Goal: Task Accomplishment & Management: Manage account settings

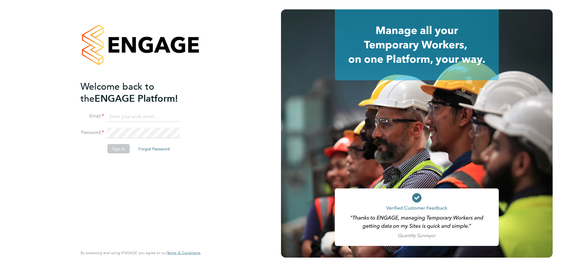
type input "vicky.egan@randstadcpe.com"
click at [119, 150] on button "Sign In" at bounding box center [118, 148] width 22 height 9
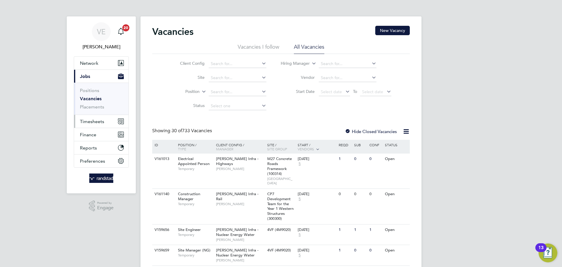
click at [99, 124] on button "Timesheets" at bounding box center [101, 121] width 54 height 13
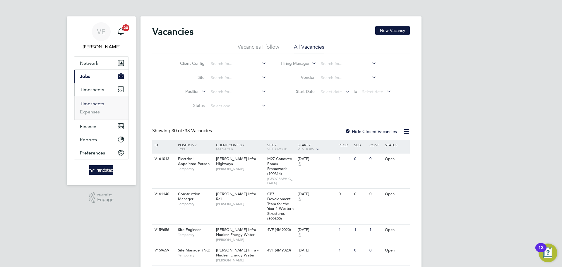
click at [90, 101] on link "Timesheets" at bounding box center [92, 104] width 24 height 6
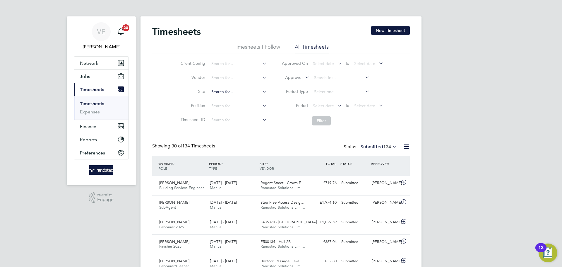
click at [224, 90] on input at bounding box center [238, 92] width 58 height 8
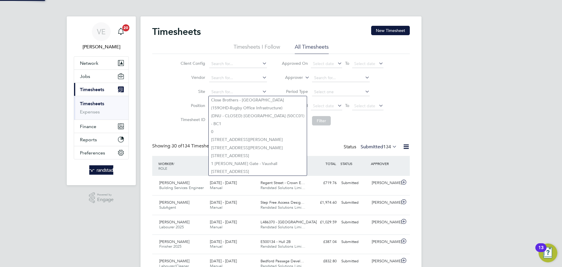
drag, startPoint x: 179, startPoint y: 91, endPoint x: 209, endPoint y: 104, distance: 32.3
click at [180, 93] on label "Site" at bounding box center [192, 91] width 26 height 5
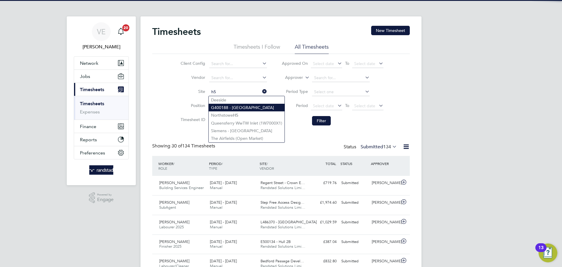
type input "h5"
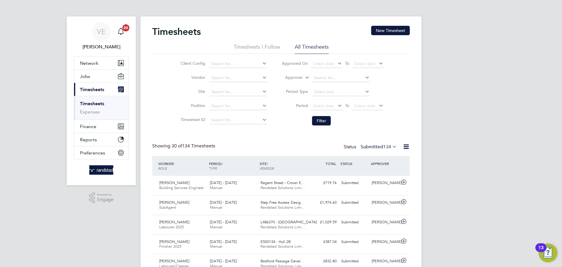
click at [230, 93] on input at bounding box center [238, 92] width 58 height 8
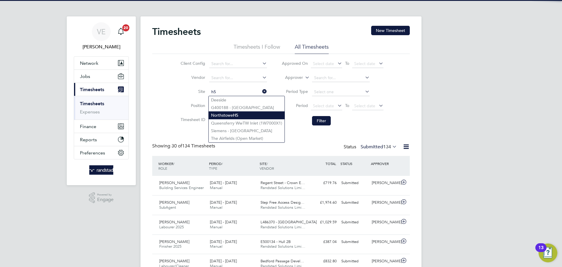
click at [250, 114] on li "Northstowe H5" at bounding box center [247, 115] width 76 height 8
type input "Northstowe H5"
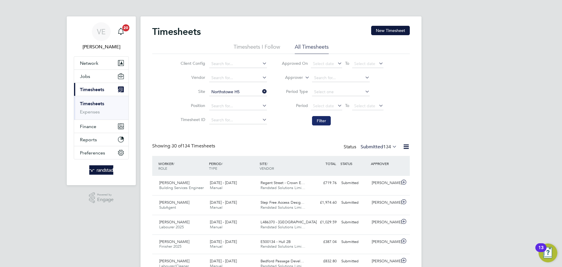
click at [325, 121] on button "Filter" at bounding box center [321, 120] width 19 height 9
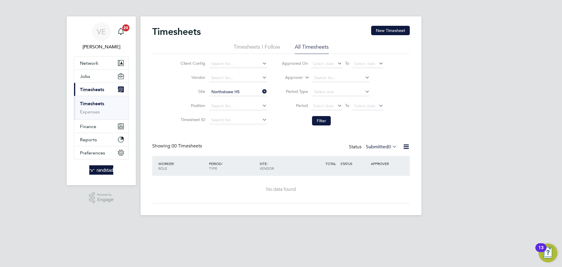
click at [378, 107] on icon at bounding box center [378, 105] width 0 height 8
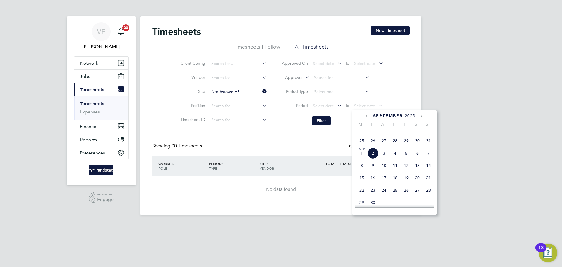
click at [425, 146] on span "31" at bounding box center [428, 140] width 11 height 11
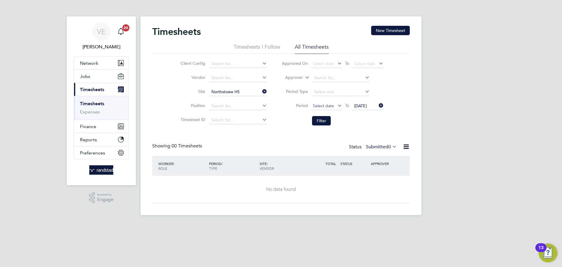
click at [321, 103] on span "Select date" at bounding box center [323, 105] width 21 height 5
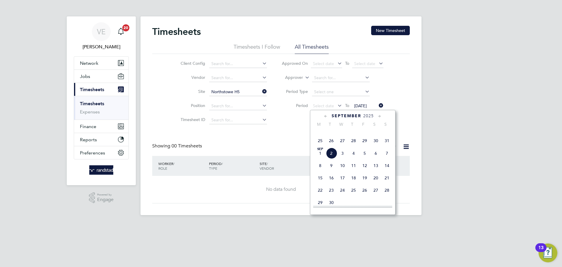
click at [323, 146] on span "25" at bounding box center [320, 140] width 11 height 11
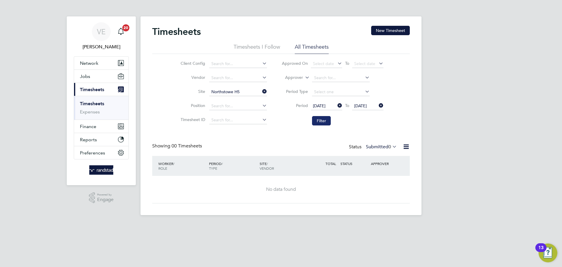
click at [326, 116] on button "Filter" at bounding box center [321, 120] width 19 height 9
click at [390, 146] on span "0" at bounding box center [390, 147] width 3 height 6
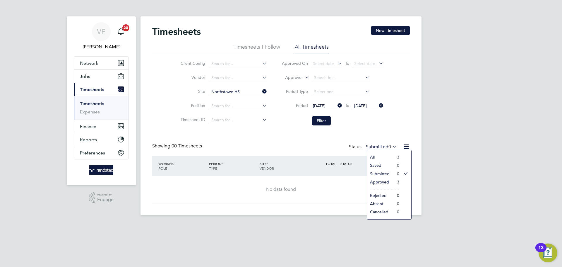
click at [397, 184] on li "3" at bounding box center [396, 182] width 5 height 8
click at [261, 89] on icon at bounding box center [261, 91] width 0 height 8
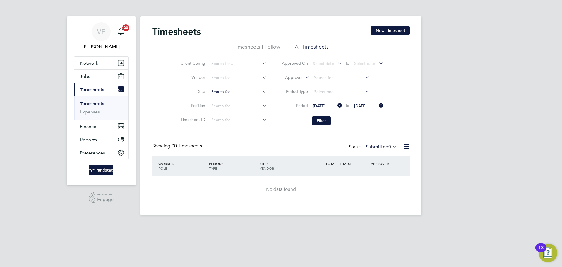
click at [253, 91] on input at bounding box center [238, 92] width 58 height 8
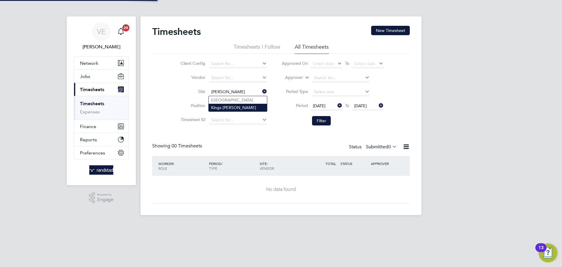
click at [243, 108] on li "Kings [PERSON_NAME]" at bounding box center [238, 108] width 58 height 8
type input "Kings [PERSON_NAME]"
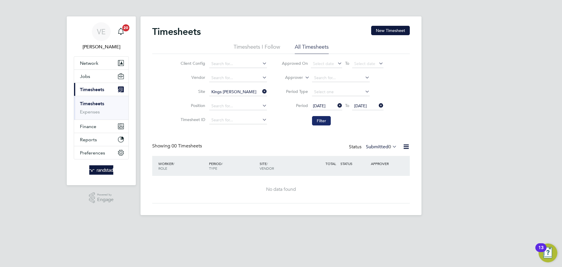
click at [315, 120] on button "Filter" at bounding box center [321, 120] width 19 height 9
click at [391, 148] on icon at bounding box center [391, 146] width 0 height 8
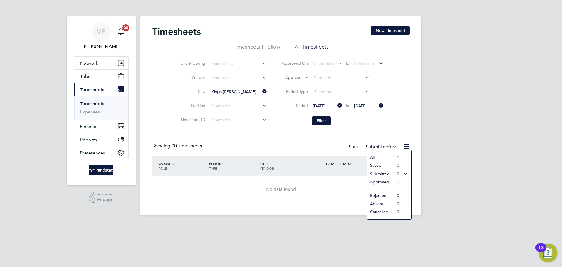
click at [389, 184] on li "Approved" at bounding box center [380, 182] width 27 height 8
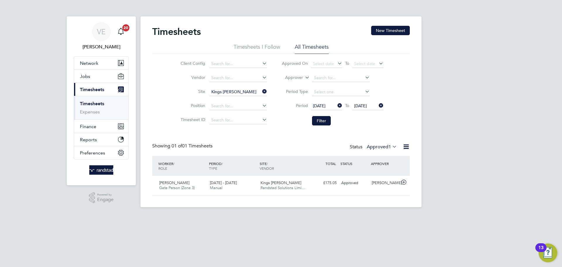
click at [391, 146] on icon at bounding box center [391, 146] width 0 height 8
click at [259, 131] on div "Timesheets New Timesheet Timesheets I Follow All Timesheets Client Config Vendo…" at bounding box center [281, 111] width 258 height 170
click at [266, 95] on input at bounding box center [238, 92] width 58 height 8
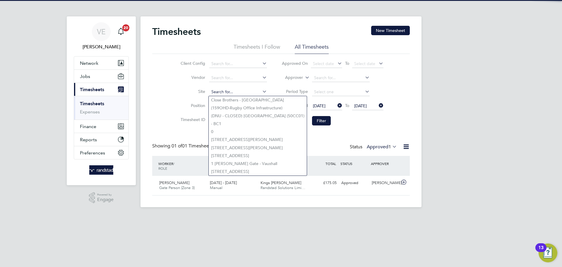
click at [249, 90] on input at bounding box center [238, 92] width 58 height 8
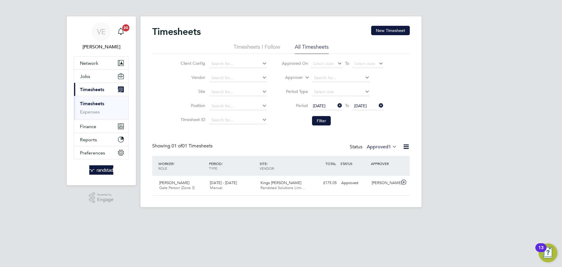
click at [186, 94] on li "Site" at bounding box center [223, 92] width 103 height 14
click at [233, 92] on input at bounding box center [238, 92] width 58 height 8
click at [174, 105] on li "Position" at bounding box center [223, 106] width 103 height 14
click at [220, 90] on input at bounding box center [238, 92] width 58 height 8
type input "k"
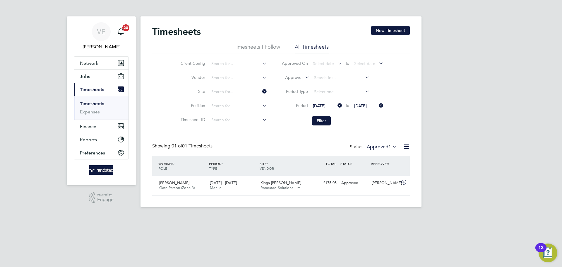
click at [164, 93] on div "Client Config Vendor Site Position Timesheet ID Approved On Select date To Sele…" at bounding box center [281, 91] width 258 height 74
click at [228, 94] on input at bounding box center [238, 92] width 58 height 8
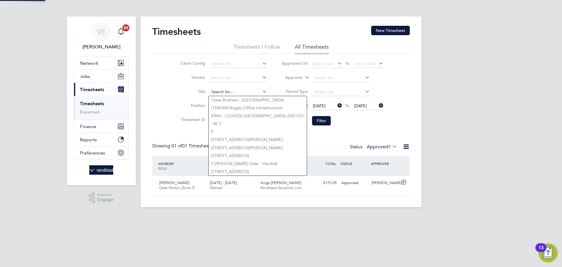
click at [227, 90] on input at bounding box center [238, 92] width 58 height 8
click at [393, 28] on button "New Timesheet" at bounding box center [390, 30] width 39 height 9
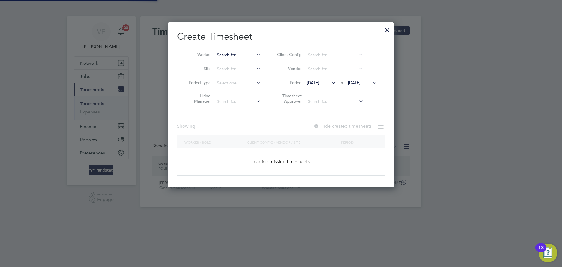
scroll to position [165, 227]
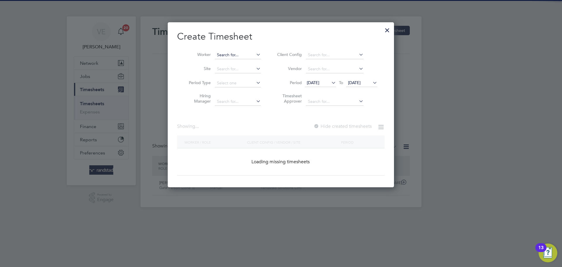
click at [238, 58] on div "Timesheets New Timesheet Timesheets I Follow All Timesheets Client Config Vendo…" at bounding box center [281, 111] width 281 height 191
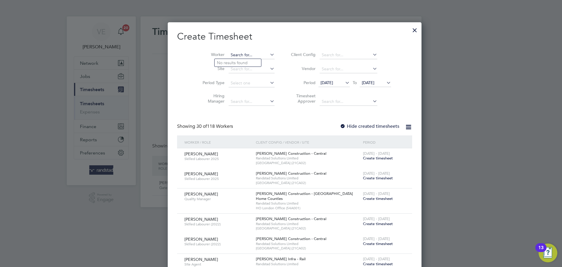
scroll to position [1130, 227]
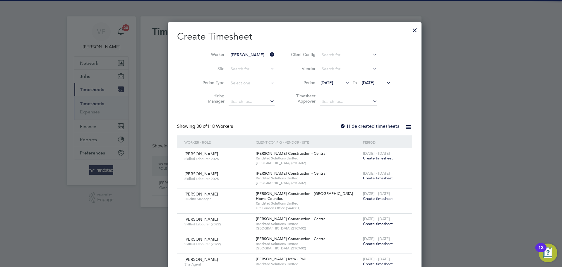
click at [252, 64] on b "Higgins" at bounding box center [269, 62] width 34 height 5
type input "John Higgins"
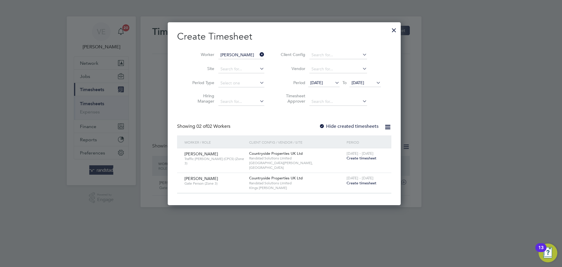
scroll to position [178, 227]
drag, startPoint x: 354, startPoint y: 174, endPoint x: 355, endPoint y: 178, distance: 3.8
click at [354, 177] on div "25 - 31 Aug 2025 Create timesheet" at bounding box center [365, 181] width 40 height 16
click at [355, 180] on span "Create timesheet" at bounding box center [362, 182] width 30 height 5
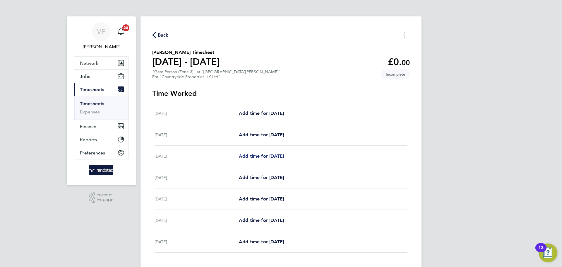
click at [270, 156] on span "Add time for Wed 27 Aug" at bounding box center [261, 156] width 45 height 6
select select "30"
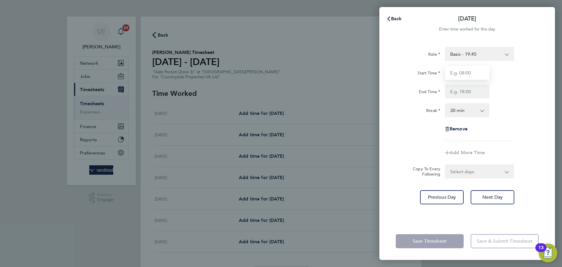
click at [461, 73] on input "Start Time" at bounding box center [467, 73] width 45 height 14
type input "07:30"
click at [461, 100] on div "Rate Basic - 19.45 Start Time 07:30 End Time Break 0 min 15 min 30 min 45 min 6…" at bounding box center [467, 94] width 143 height 94
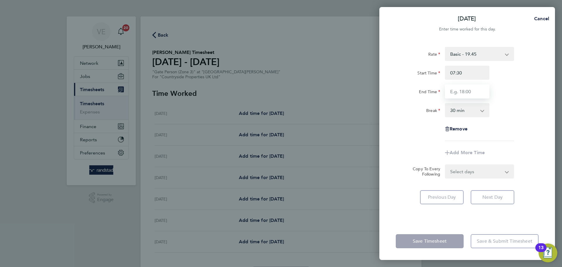
click at [461, 95] on input "End Time" at bounding box center [467, 91] width 45 height 14
type input "17:00"
click at [486, 167] on form "Rate Basic - 19.45 Start Time 07:30 End Time 17:00 Break 0 min 15 min 30 min 45…" at bounding box center [467, 112] width 143 height 131
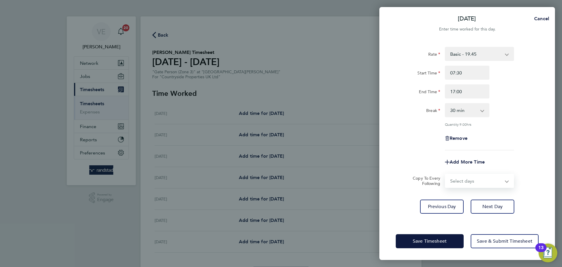
select select "WEEKDAY"
click at [446, 174] on select "Select days Day Weekday (Mon-Fri) Weekend (Sat-Sun) Thursday Friday Saturday Su…" at bounding box center [476, 180] width 61 height 13
select select "2025-08-31"
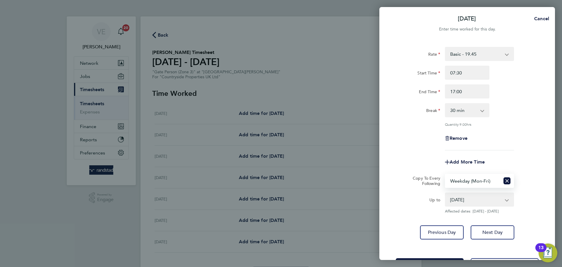
click at [492, 112] on div "Break 0 min 15 min 30 min 45 min 60 min 75 min 90 min" at bounding box center [467, 110] width 148 height 14
click at [493, 179] on select "Select days Day Weekday (Mon-Fri) Weekend (Sat-Sun) Thursday Friday Saturday Su…" at bounding box center [473, 180] width 54 height 13
select select "THU"
click at [446, 174] on select "Select days Day Weekday (Mon-Fri) Weekend (Sat-Sun) Thursday Friday Saturday Su…" at bounding box center [473, 180] width 54 height 13
click at [491, 229] on span "Next Day" at bounding box center [492, 232] width 20 height 6
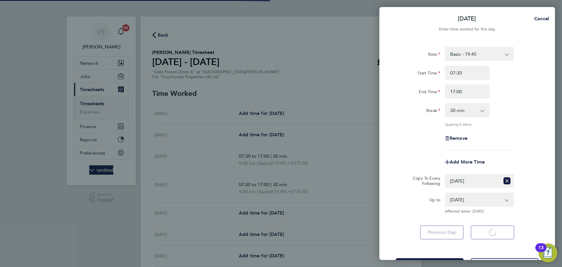
select select "30"
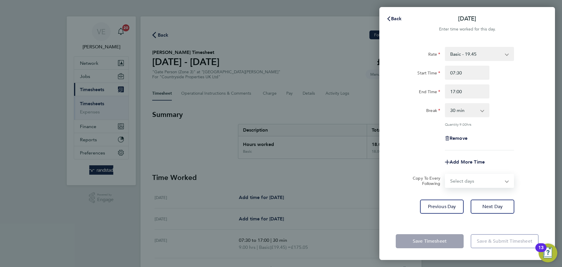
drag, startPoint x: 499, startPoint y: 174, endPoint x: 501, endPoint y: 183, distance: 9.0
click at [499, 174] on select "Select days Day Weekend (Sat-Sun) Friday Saturday Sunday" at bounding box center [476, 180] width 61 height 13
click at [496, 182] on select "Select days Day Weekend (Sat-Sun) Friday Saturday Sunday" at bounding box center [476, 180] width 61 height 13
select select "FRI"
click at [446, 174] on select "Select days Day Weekend (Sat-Sun) Friday Saturday Sunday" at bounding box center [476, 180] width 61 height 13
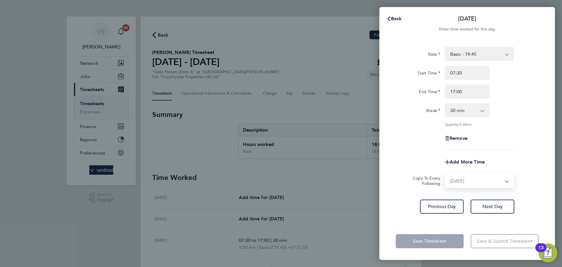
select select "2025-08-31"
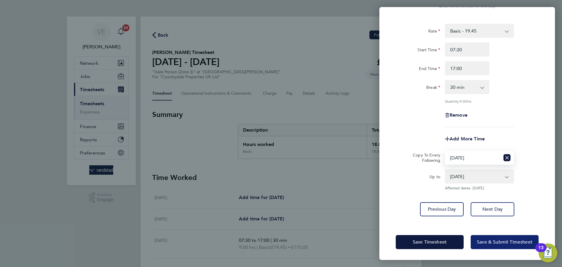
scroll to position [23, 0]
click at [500, 240] on span "Save & Submit Timesheet" at bounding box center [505, 242] width 56 height 6
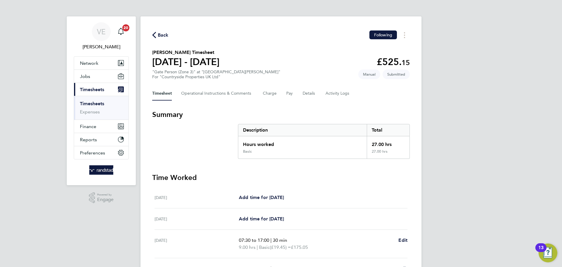
click at [164, 35] on span "Back" at bounding box center [163, 35] width 11 height 7
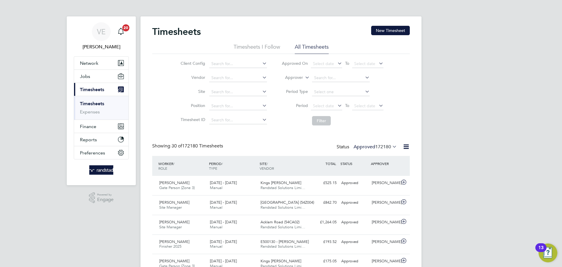
scroll to position [15, 51]
click at [385, 30] on button "New Timesheet" at bounding box center [390, 30] width 39 height 9
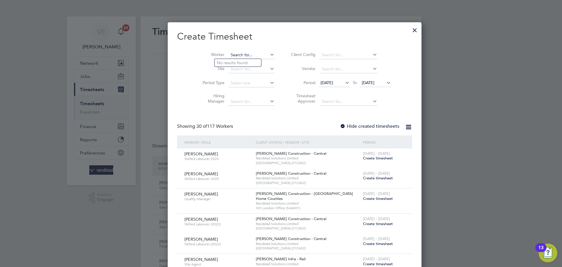
click at [232, 52] on input at bounding box center [252, 55] width 46 height 8
click at [231, 61] on li "Ruteni s Ruika" at bounding box center [238, 63] width 47 height 8
type input "Rutenis Ruika"
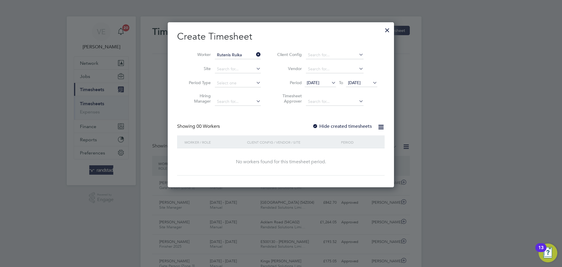
click at [361, 82] on span "[DATE]" at bounding box center [354, 82] width 13 height 5
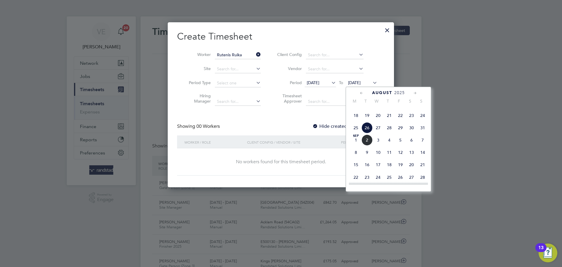
click at [419, 133] on span "31" at bounding box center [422, 127] width 11 height 11
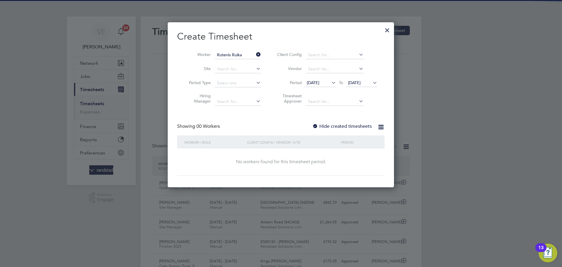
click at [334, 125] on label "Hide created timesheets" at bounding box center [341, 126] width 59 height 6
click at [317, 80] on span "19 Aug 2025" at bounding box center [313, 82] width 13 height 5
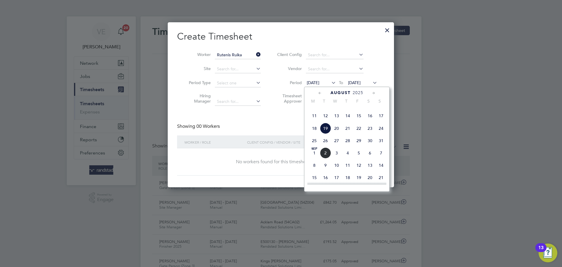
click at [314, 146] on span "25" at bounding box center [314, 140] width 11 height 11
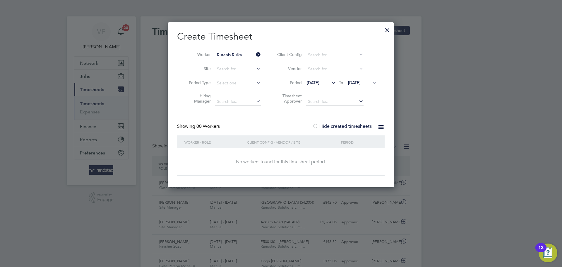
click at [386, 30] on div at bounding box center [387, 28] width 11 height 11
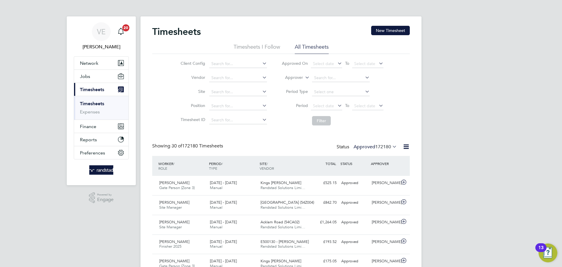
click at [382, 35] on div "Timesheets New Timesheet" at bounding box center [281, 35] width 258 height 18
click at [384, 33] on button "New Timesheet" at bounding box center [390, 30] width 39 height 9
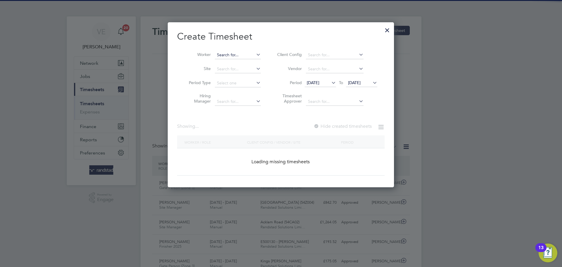
click at [228, 56] on input at bounding box center [238, 55] width 46 height 8
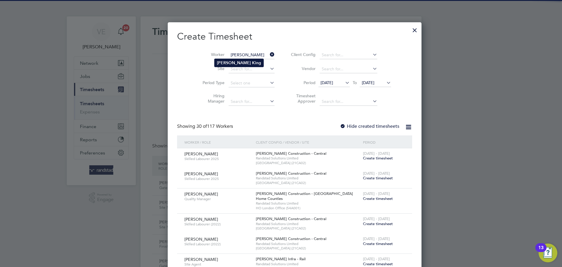
click at [249, 61] on li "Jason King" at bounding box center [239, 63] width 49 height 8
type input "Jason King"
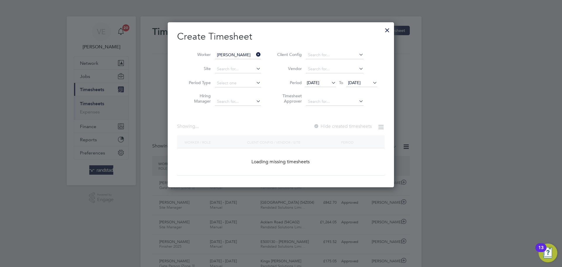
scroll to position [165, 227]
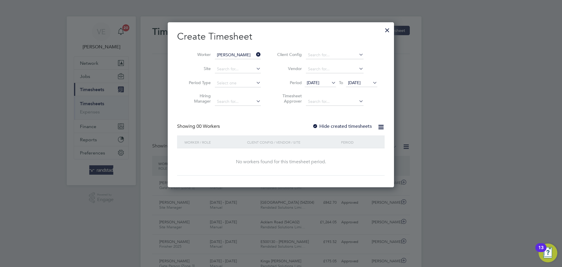
click at [323, 123] on label "Hide created timesheets" at bounding box center [341, 126] width 59 height 6
click at [390, 30] on div at bounding box center [387, 28] width 11 height 11
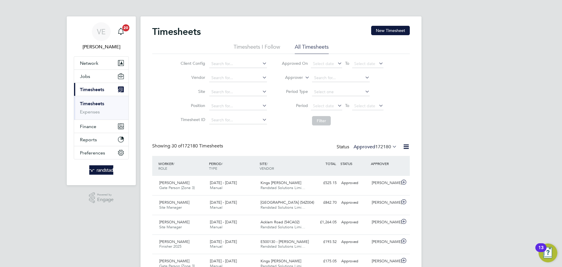
scroll to position [15, 51]
click at [222, 90] on input at bounding box center [238, 92] width 58 height 8
click at [242, 97] on li "Cambourne West" at bounding box center [238, 100] width 58 height 8
type input "Cambourne West"
click at [369, 107] on span "Select date" at bounding box center [364, 105] width 21 height 5
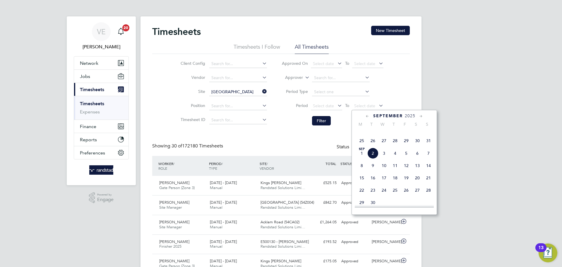
click at [432, 146] on span "31" at bounding box center [428, 140] width 11 height 11
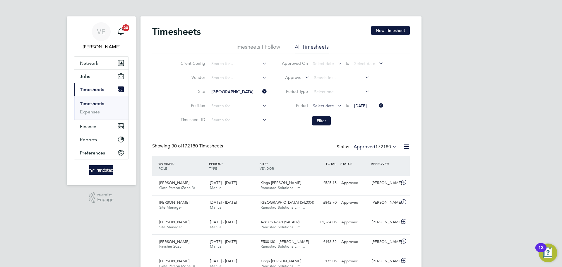
click at [328, 106] on span "Select date" at bounding box center [323, 105] width 21 height 5
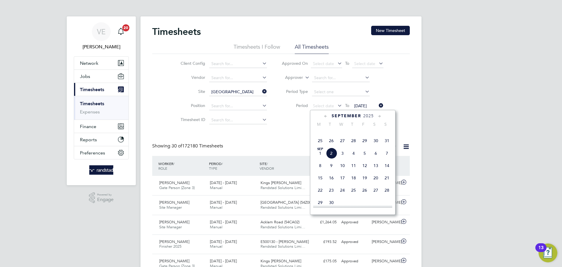
click at [317, 146] on span "25" at bounding box center [320, 140] width 11 height 11
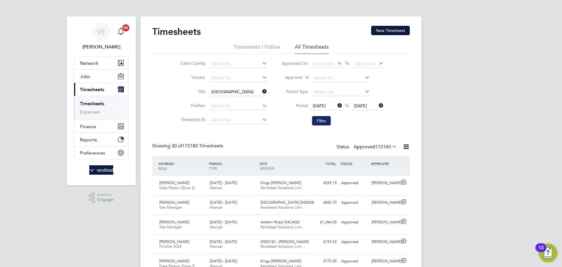
click at [330, 123] on button "Filter" at bounding box center [321, 120] width 19 height 9
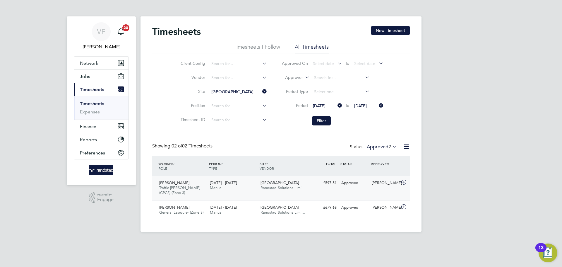
click at [257, 192] on div "25 - 31 Aug 2025 Manual" at bounding box center [233, 185] width 51 height 15
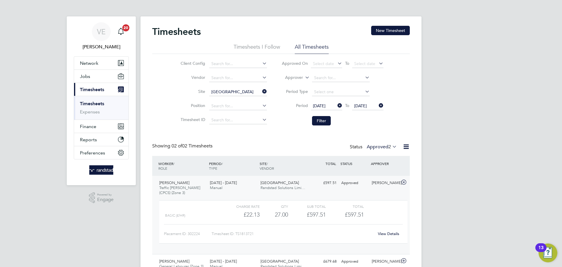
click at [393, 234] on link "View Details" at bounding box center [388, 233] width 21 height 5
click at [390, 230] on div "View Details" at bounding box center [388, 233] width 29 height 9
click at [391, 231] on link "View Details" at bounding box center [388, 233] width 21 height 5
click at [261, 92] on icon at bounding box center [261, 91] width 0 height 8
click at [381, 32] on button "New Timesheet" at bounding box center [390, 30] width 39 height 9
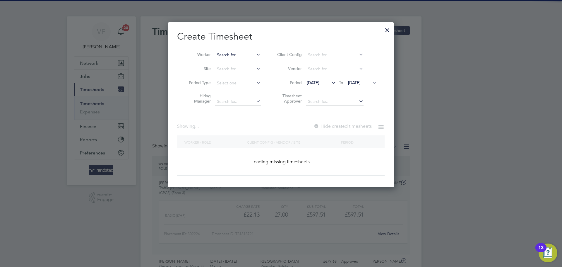
scroll to position [1130, 227]
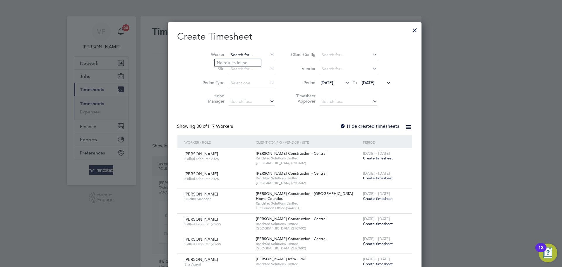
click at [229, 53] on input at bounding box center [252, 55] width 46 height 8
click at [410, 29] on div at bounding box center [415, 28] width 11 height 11
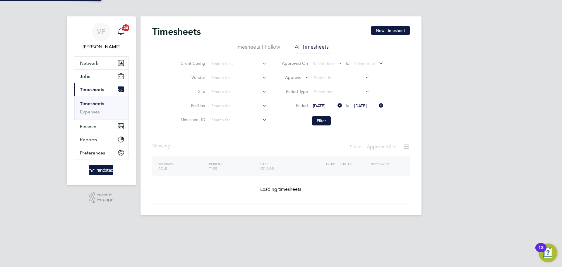
scroll to position [165, 227]
click at [105, 58] on button "Network" at bounding box center [101, 63] width 54 height 13
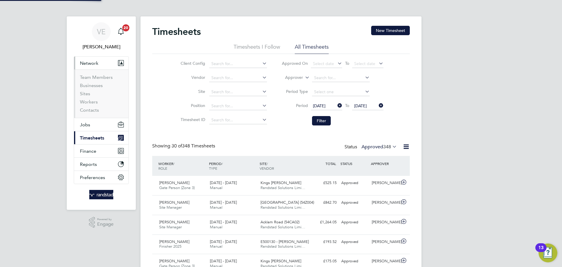
scroll to position [15, 51]
click at [90, 103] on link "Workers" at bounding box center [89, 102] width 18 height 6
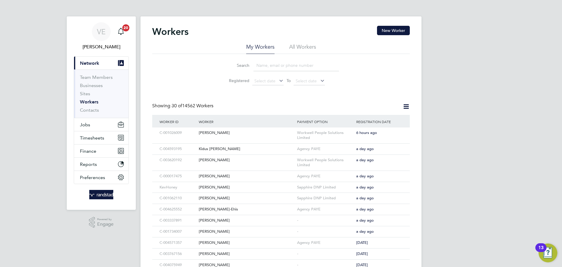
click at [280, 68] on input at bounding box center [296, 65] width 85 height 11
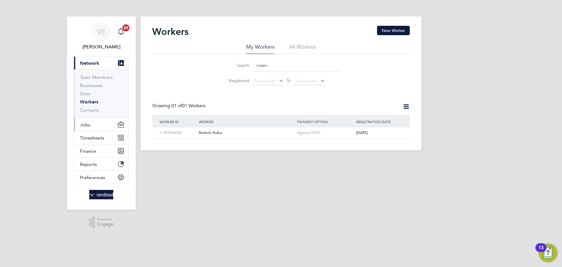
type input "ruteni"
click at [103, 122] on button "Jobs" at bounding box center [101, 124] width 54 height 13
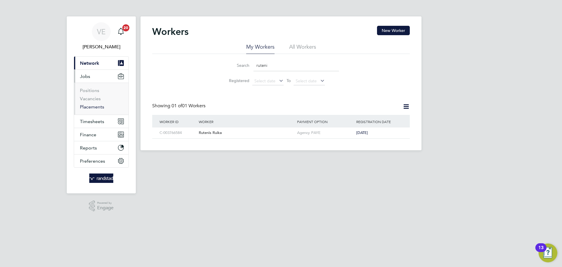
click at [88, 109] on link "Placements" at bounding box center [92, 107] width 24 height 6
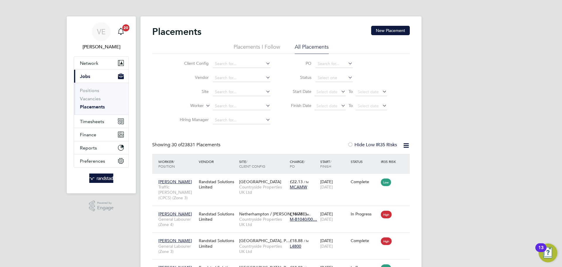
click at [81, 101] on li "Vacancies" at bounding box center [102, 100] width 44 height 8
click at [103, 99] on li "Vacancies" at bounding box center [102, 100] width 44 height 8
click at [84, 101] on li "Vacancies" at bounding box center [102, 100] width 44 height 8
click at [88, 98] on link "Vacancies" at bounding box center [90, 99] width 21 height 6
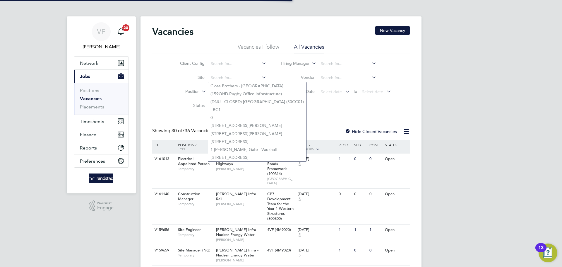
drag, startPoint x: 226, startPoint y: 78, endPoint x: 205, endPoint y: 87, distance: 23.1
click at [201, 83] on li "Site" at bounding box center [219, 78] width 110 height 14
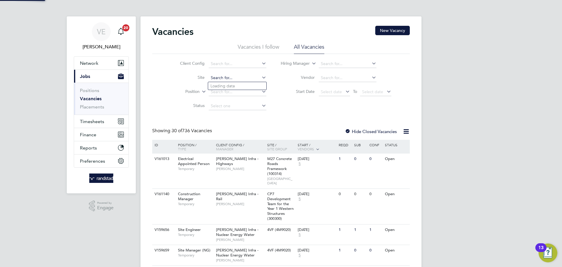
click at [218, 79] on input at bounding box center [238, 78] width 58 height 8
click at [245, 87] on li "Kings New ton" at bounding box center [237, 86] width 58 height 8
type input "Kings [PERSON_NAME]"
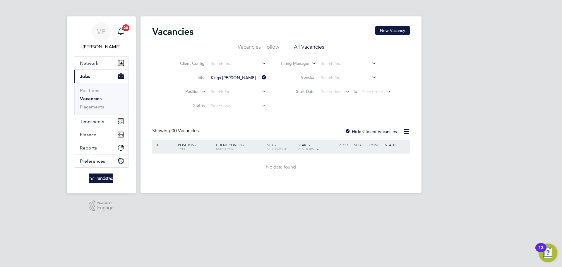
click at [350, 129] on div at bounding box center [348, 132] width 6 height 6
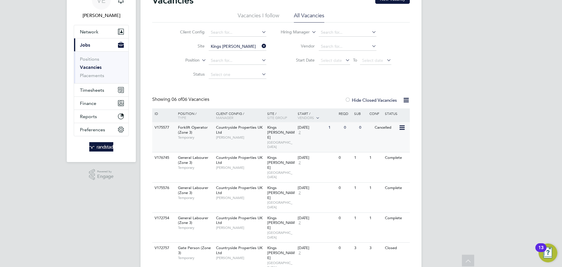
click at [227, 124] on div "Countryside Properties UK Ltd Keiron Pittore" at bounding box center [240, 132] width 51 height 20
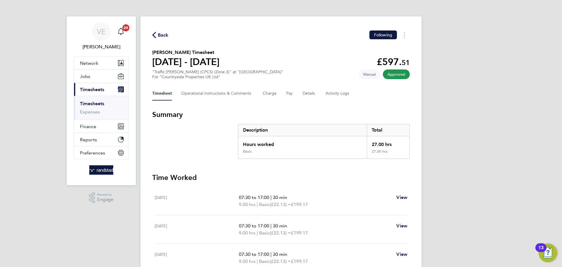
click at [93, 87] on span "Timesheets" at bounding box center [92, 90] width 24 height 6
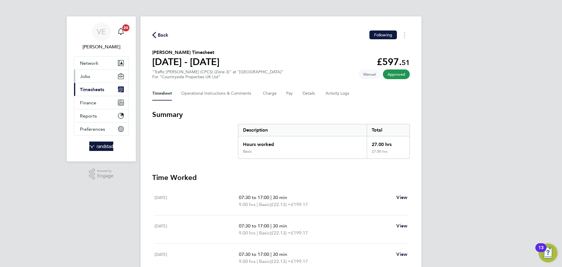
click at [93, 77] on button "Jobs" at bounding box center [101, 76] width 54 height 13
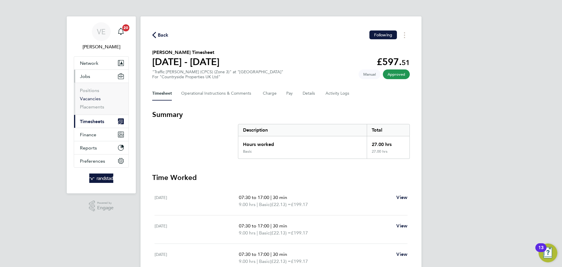
click at [92, 99] on link "Vacancies" at bounding box center [90, 99] width 21 height 6
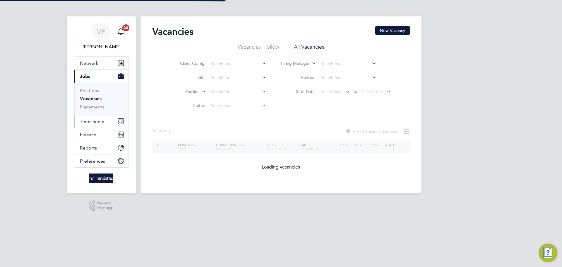
click at [103, 117] on button "Timesheets" at bounding box center [101, 121] width 54 height 13
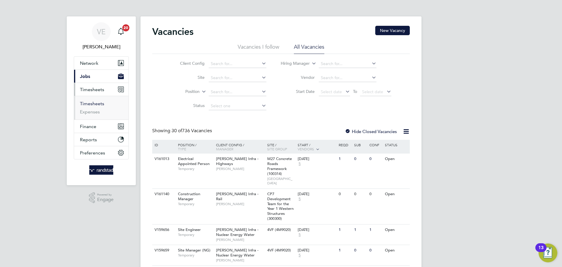
click at [89, 104] on link "Timesheets" at bounding box center [92, 104] width 24 height 6
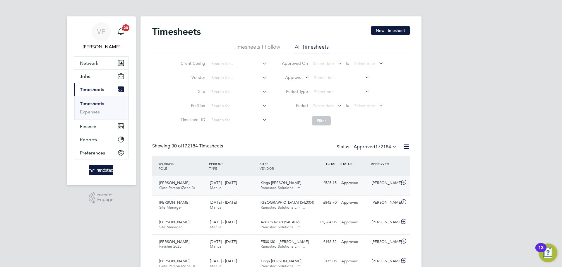
click at [246, 191] on div "25 - 31 Aug 2025 Manual" at bounding box center [233, 185] width 51 height 15
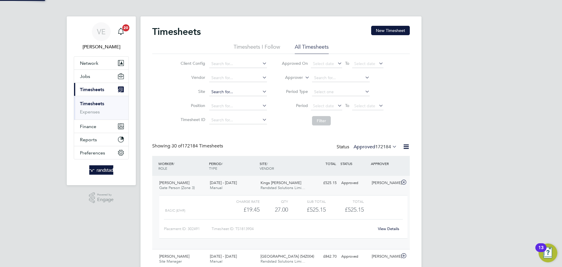
click at [225, 93] on input at bounding box center [238, 92] width 58 height 8
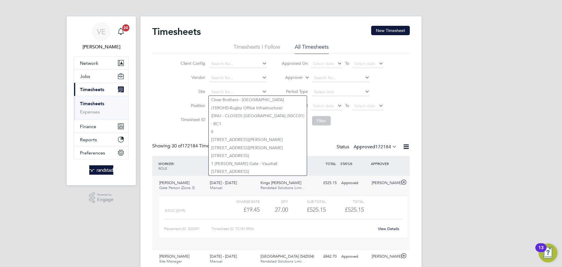
click at [177, 102] on li "Position" at bounding box center [223, 106] width 103 height 14
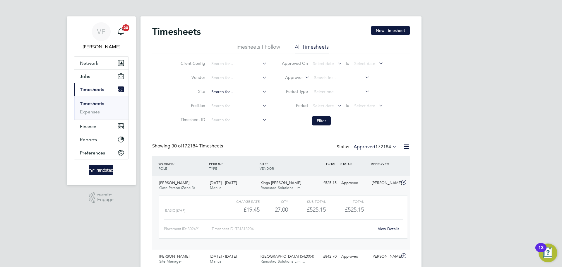
click at [161, 93] on div "Client Config Vendor Site Position Timesheet ID Approved On Select date To Sele…" at bounding box center [281, 91] width 258 height 74
click at [391, 28] on button "New Timesheet" at bounding box center [390, 30] width 39 height 9
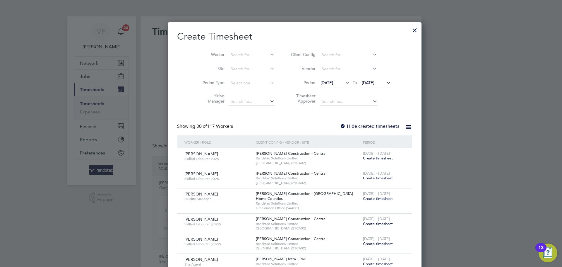
click at [222, 50] on li "Worker" at bounding box center [236, 55] width 91 height 14
click at [229, 55] on input at bounding box center [252, 55] width 46 height 8
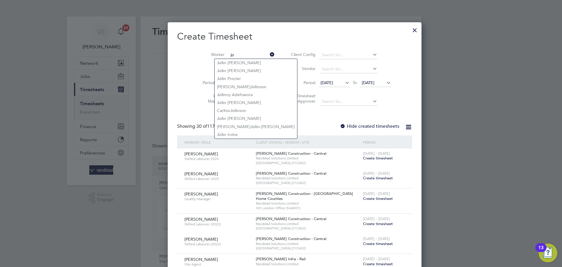
type input "j"
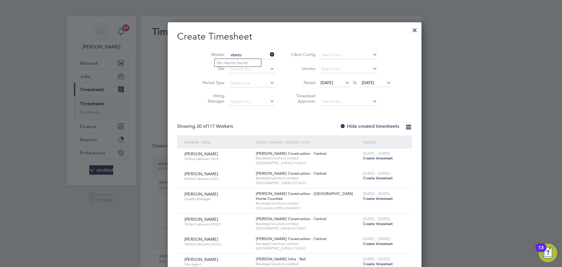
drag, startPoint x: 237, startPoint y: 54, endPoint x: 189, endPoint y: 47, distance: 48.6
click at [189, 47] on div "Worker vbeto Site Period Type Hiring Manager Client Config Vendor Period 19 Aug…" at bounding box center [294, 77] width 235 height 64
type input "beto"
click at [237, 59] on ul "Beto Biague" at bounding box center [237, 63] width 47 height 8
click at [240, 53] on input at bounding box center [252, 55] width 46 height 8
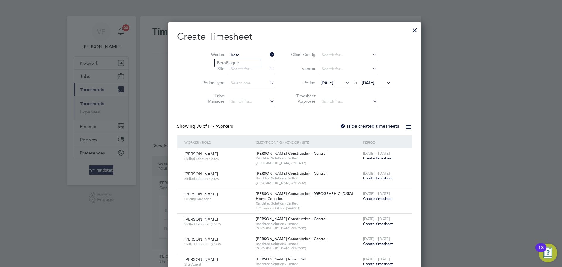
type input "beto"
drag, startPoint x: 221, startPoint y: 66, endPoint x: 223, endPoint y: 64, distance: 3.5
click at [222, 66] on ul "Beto Biague" at bounding box center [237, 63] width 47 height 8
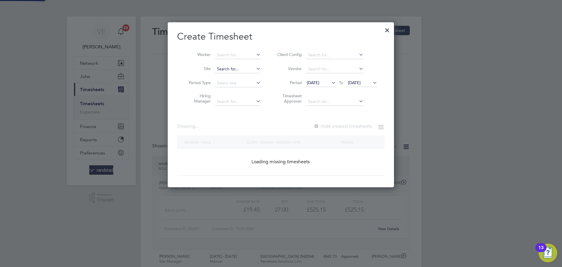
drag, startPoint x: 224, startPoint y: 63, endPoint x: 221, endPoint y: 71, distance: 8.9
click at [225, 63] on li "Site" at bounding box center [222, 69] width 91 height 14
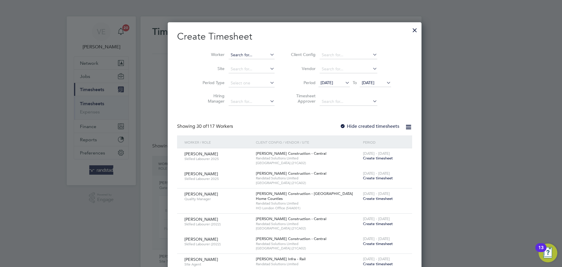
click at [240, 55] on input at bounding box center [252, 55] width 46 height 8
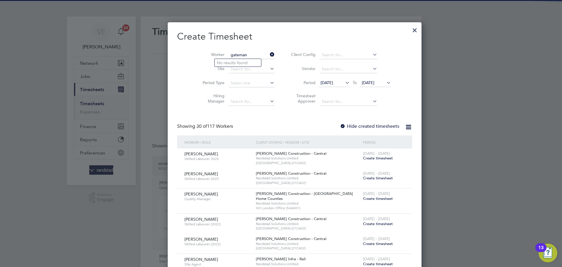
drag, startPoint x: 243, startPoint y: 55, endPoint x: 163, endPoint y: 51, distance: 79.7
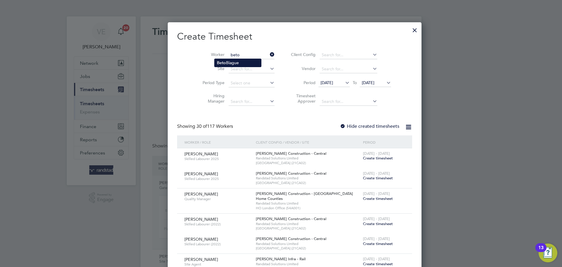
click at [239, 61] on li "Beto Biague" at bounding box center [238, 63] width 47 height 8
type input "Beto Biague"
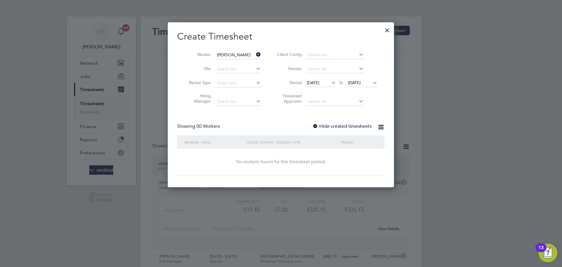
click at [315, 125] on div at bounding box center [315, 127] width 6 height 6
click at [357, 84] on span "[DATE]" at bounding box center [354, 82] width 13 height 5
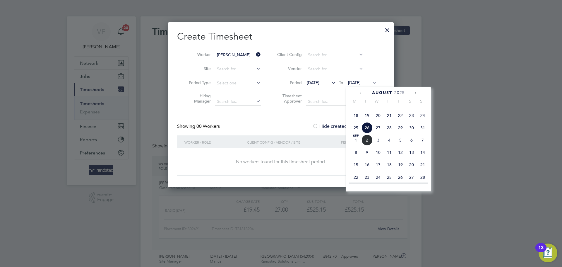
click at [420, 133] on span "31" at bounding box center [422, 127] width 11 height 11
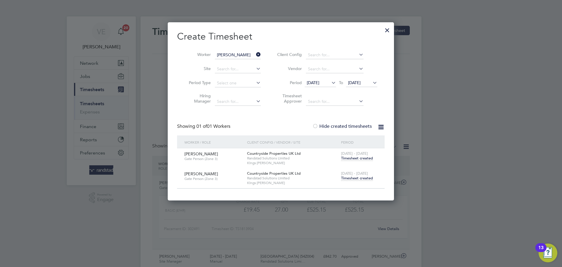
click at [359, 182] on div "25 - 31 Aug 2025 Timesheet created" at bounding box center [359, 176] width 39 height 16
click at [357, 177] on span "Timesheet created" at bounding box center [357, 177] width 32 height 5
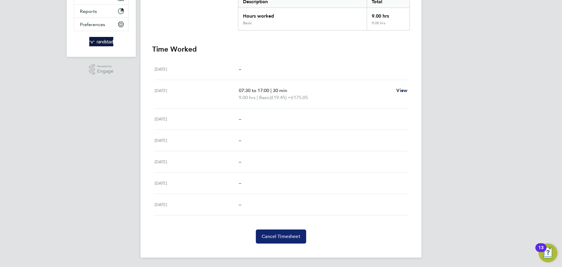
click at [288, 237] on span "Cancel Timesheet" at bounding box center [281, 236] width 39 height 6
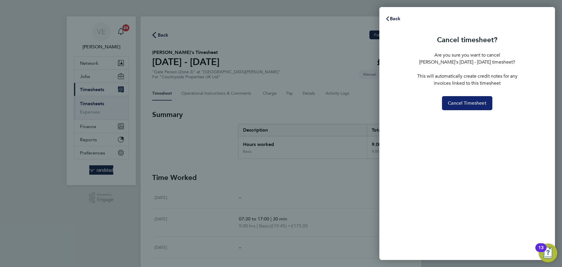
click at [482, 97] on button "Cancel Timesheet" at bounding box center [467, 103] width 50 height 14
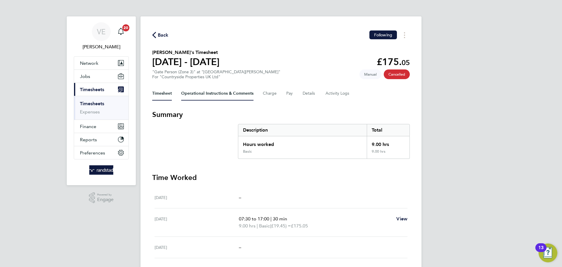
click at [209, 87] on Comments-tab "Operational Instructions & Comments" at bounding box center [217, 93] width 72 height 14
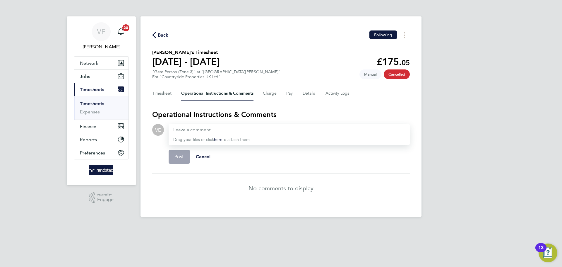
click at [239, 125] on div "Drag your files or click here to attach them" at bounding box center [289, 134] width 241 height 21
click at [238, 131] on div at bounding box center [289, 129] width 232 height 7
click at [188, 156] on button "Post" at bounding box center [179, 157] width 21 height 14
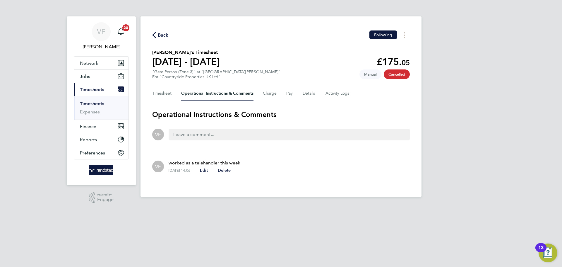
click at [158, 35] on span "Back" at bounding box center [163, 35] width 11 height 7
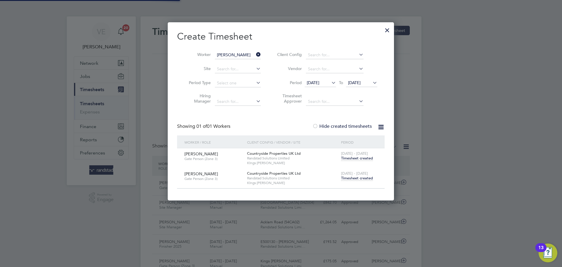
scroll to position [3, 3]
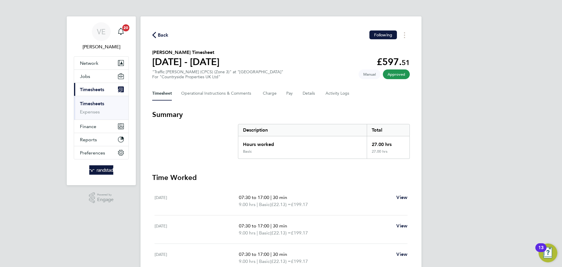
click at [294, 94] on div "Timesheet Operational Instructions & Comments Charge Pay Details Activity Logs" at bounding box center [281, 93] width 258 height 14
click at [293, 94] on div "Timesheet Operational Instructions & Comments Charge Pay Details Activity Logs" at bounding box center [281, 93] width 258 height 14
click at [291, 94] on button "Pay" at bounding box center [289, 93] width 7 height 14
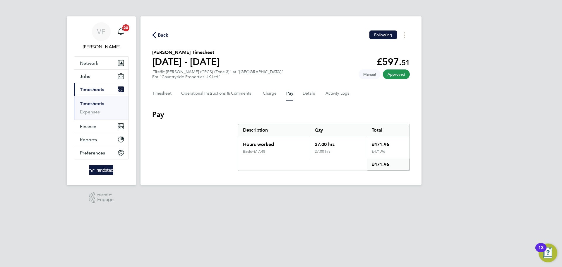
click at [153, 35] on icon "button" at bounding box center [154, 35] width 4 height 6
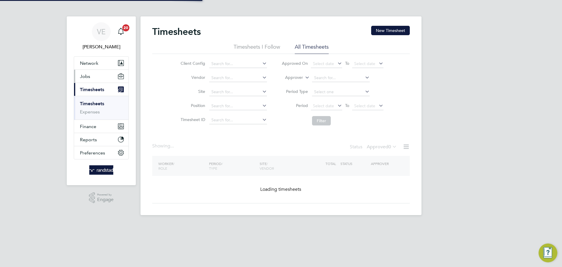
click at [91, 75] on button "Jobs" at bounding box center [101, 76] width 54 height 13
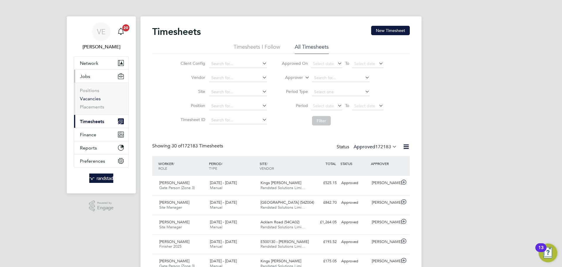
click at [91, 98] on link "Vacancies" at bounding box center [90, 99] width 21 height 6
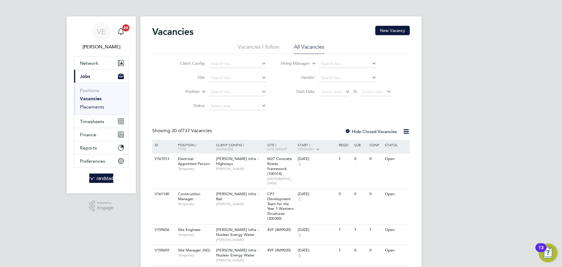
click at [95, 108] on link "Placements" at bounding box center [92, 107] width 24 height 6
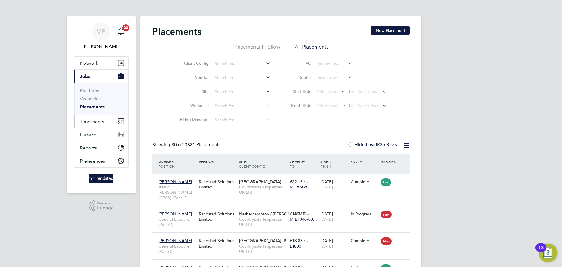
click at [98, 121] on span "Timesheets" at bounding box center [92, 122] width 24 height 6
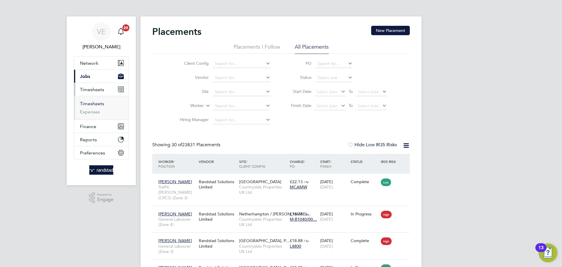
click at [92, 105] on link "Timesheets" at bounding box center [92, 104] width 24 height 6
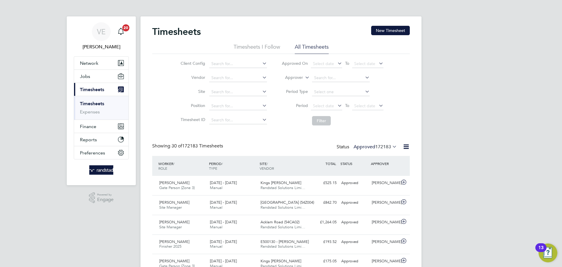
click at [229, 87] on li "Site" at bounding box center [223, 92] width 103 height 14
click at [229, 89] on input at bounding box center [238, 92] width 58 height 8
click at [251, 104] on li "Kings [PERSON_NAME]" at bounding box center [238, 108] width 58 height 8
type input "Kings [PERSON_NAME]"
click at [367, 104] on span "Select date" at bounding box center [364, 105] width 21 height 5
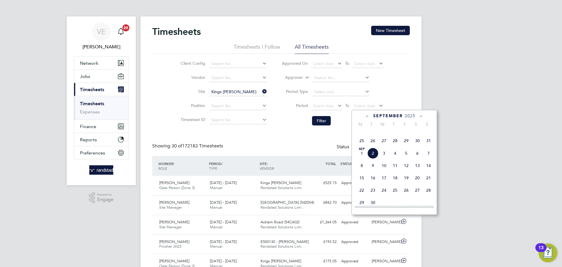
click at [427, 146] on span "31" at bounding box center [428, 140] width 11 height 11
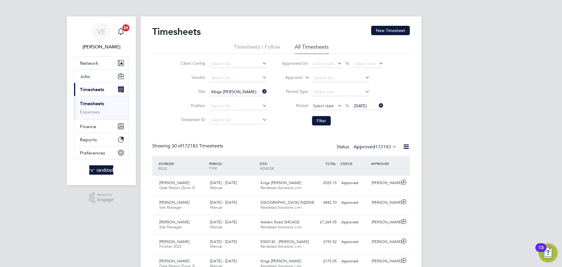
click at [331, 107] on span "Select date" at bounding box center [323, 105] width 21 height 5
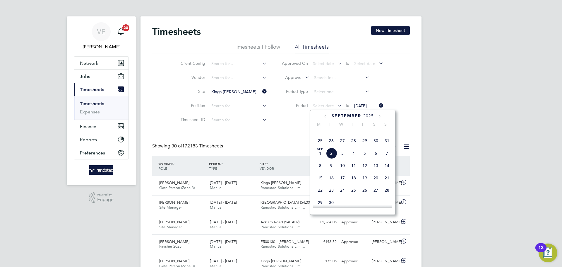
click at [318, 146] on span "25" at bounding box center [320, 140] width 11 height 11
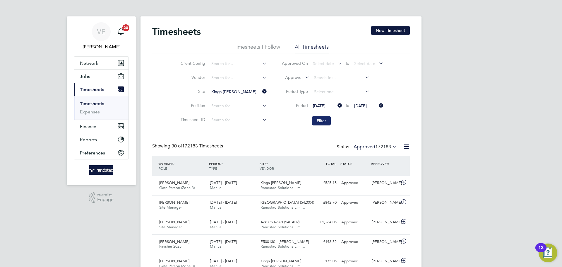
click at [324, 121] on button "Filter" at bounding box center [321, 120] width 19 height 9
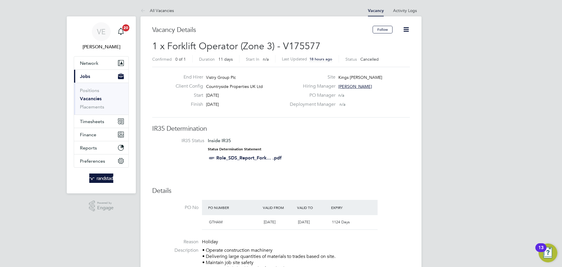
click at [403, 32] on icon at bounding box center [406, 29] width 7 height 7
drag, startPoint x: 392, startPoint y: 50, endPoint x: 190, endPoint y: 96, distance: 206.7
